Goal: Information Seeking & Learning: Learn about a topic

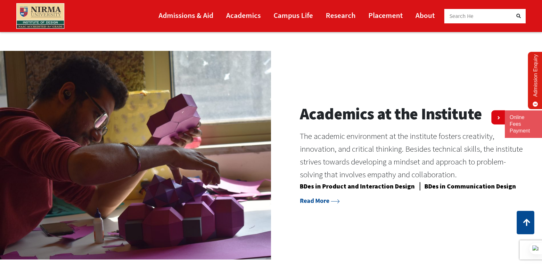
scroll to position [512, 0]
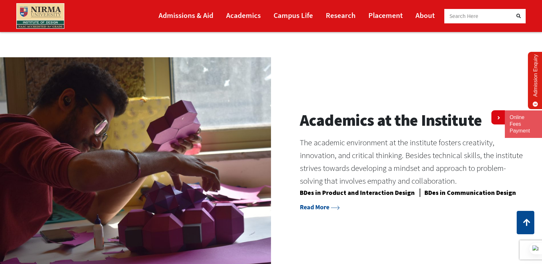
click at [368, 126] on h2 "Academics at the Institute" at bounding box center [413, 120] width 226 height 19
click at [339, 211] on link "Read More" at bounding box center [320, 207] width 40 height 8
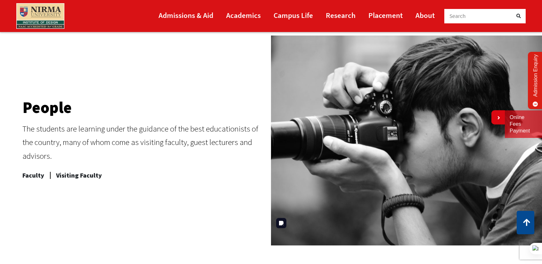
scroll to position [288, 0]
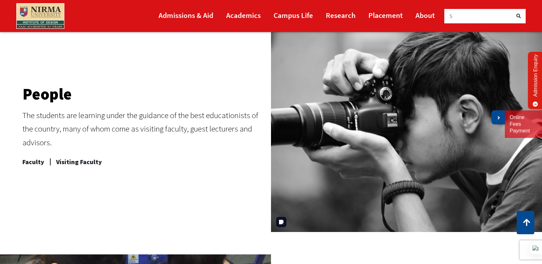
click at [496, 114] on link at bounding box center [497, 117] width 13 height 14
click at [538, 116] on link at bounding box center [535, 117] width 13 height 14
click at [499, 117] on icon at bounding box center [498, 117] width 4 height 5
click at [31, 16] on img at bounding box center [40, 16] width 48 height 26
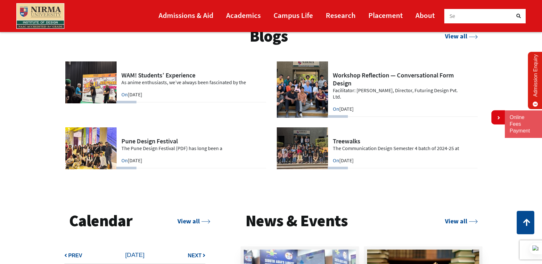
scroll to position [1409, 0]
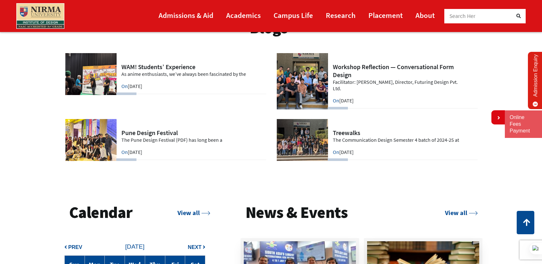
click at [86, 86] on link at bounding box center [165, 74] width 202 height 42
